Goal: Information Seeking & Learning: Learn about a topic

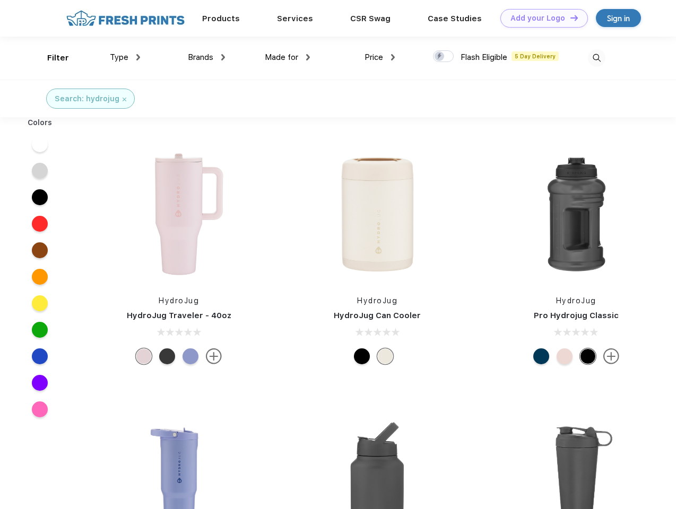
click at [540, 18] on link "Add your Logo Design Tool" at bounding box center [544, 18] width 88 height 19
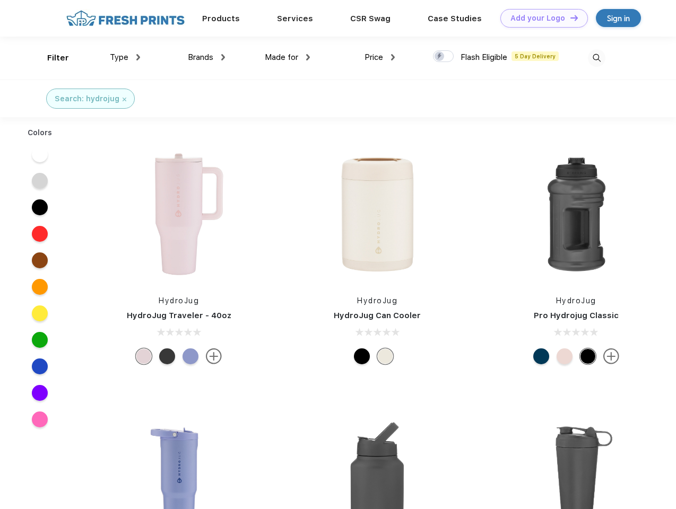
click at [0, 0] on div "Design Tool" at bounding box center [0, 0] width 0 height 0
click at [569, 18] on link "Add your Logo Design Tool" at bounding box center [544, 18] width 88 height 19
click at [51, 58] on div "Filter" at bounding box center [58, 58] width 22 height 12
click at [125, 57] on span "Type" at bounding box center [119, 58] width 19 height 10
click at [206, 57] on span "Brands" at bounding box center [200, 58] width 25 height 10
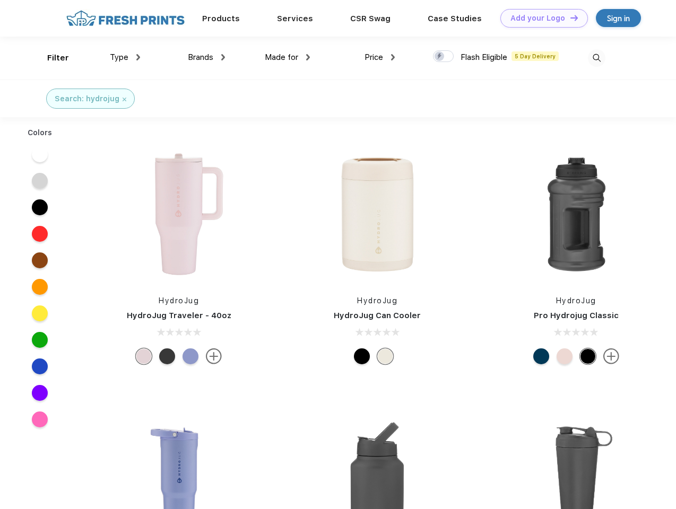
click at [288, 57] on span "Made for" at bounding box center [281, 58] width 33 height 10
click at [380, 57] on span "Price" at bounding box center [373, 58] width 19 height 10
click at [443, 57] on div at bounding box center [443, 56] width 21 height 12
click at [440, 57] on input "checkbox" at bounding box center [436, 53] width 7 height 7
click at [596, 58] on img at bounding box center [597, 58] width 18 height 18
